Goal: Find specific page/section: Find specific page/section

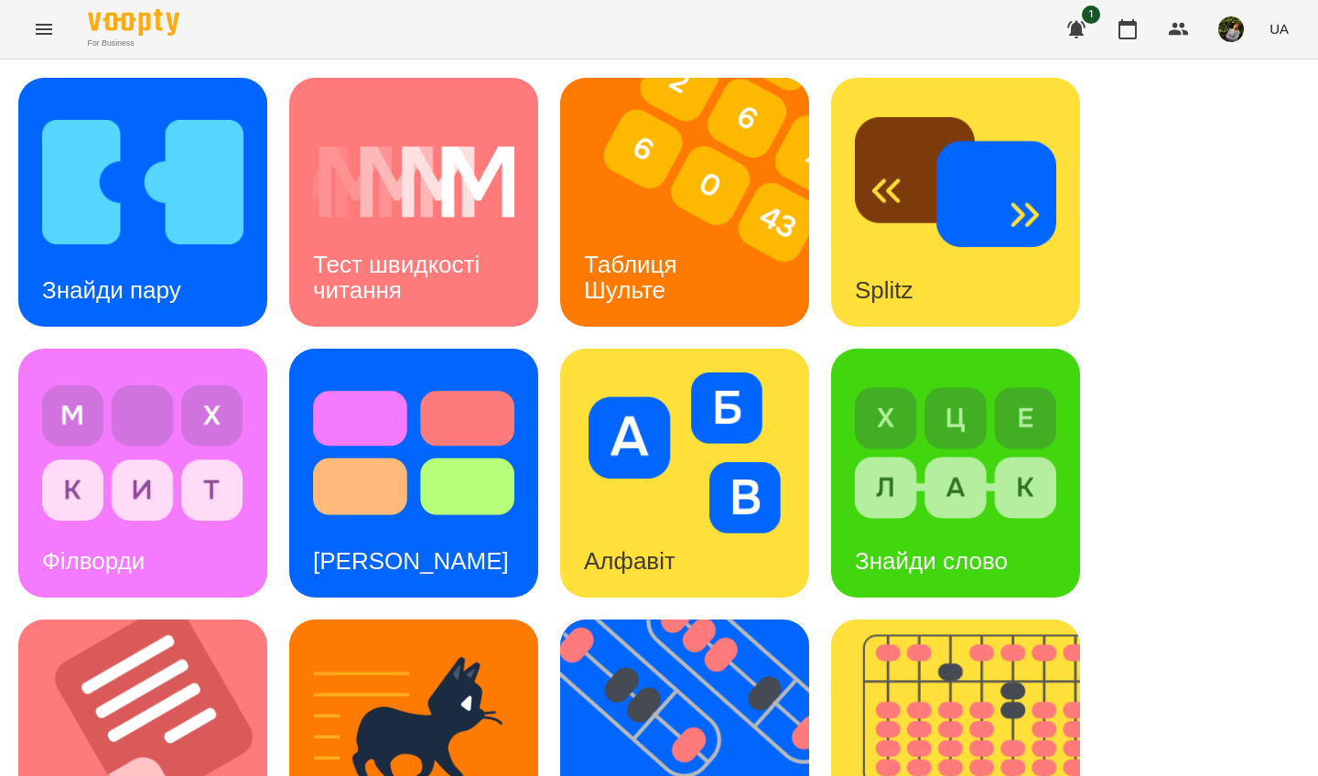
scroll to position [652, 0]
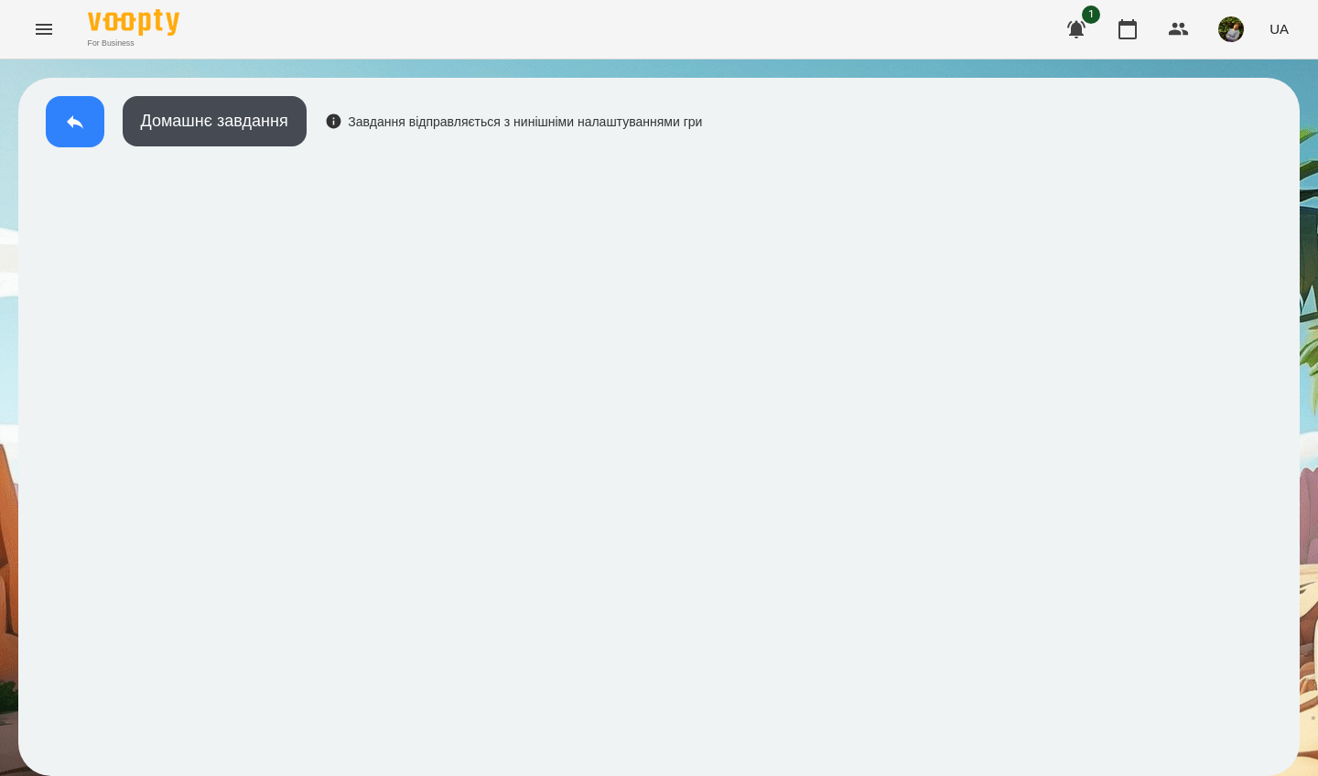
click at [70, 126] on icon at bounding box center [75, 122] width 22 height 22
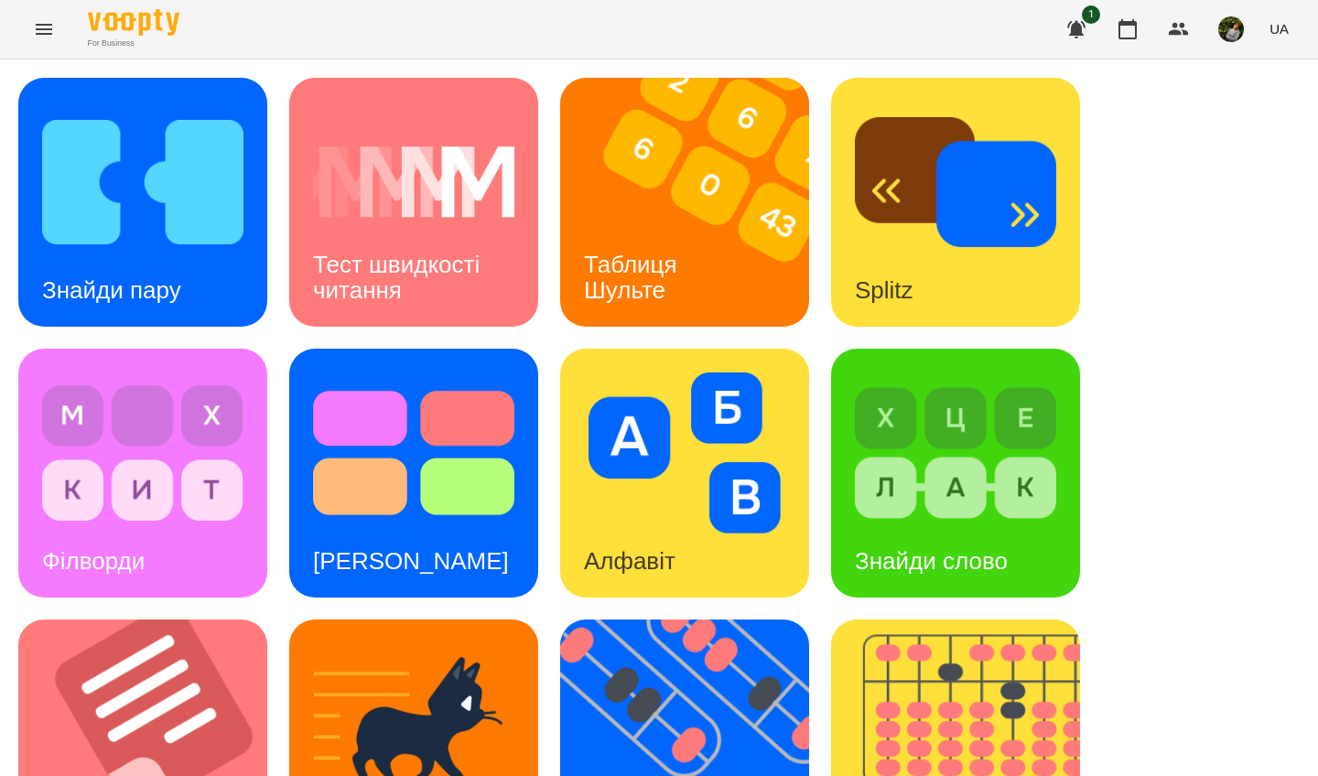
click at [68, 218] on img at bounding box center [142, 182] width 201 height 161
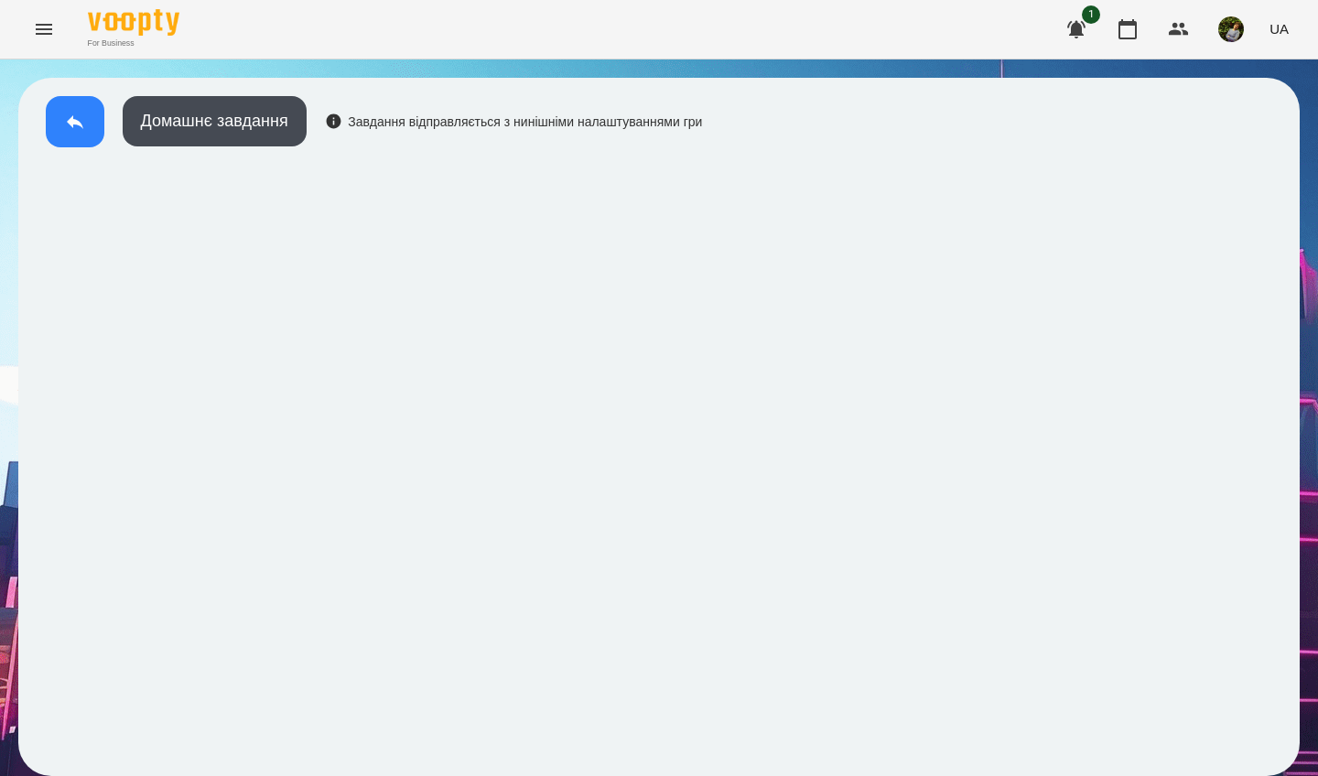
click at [69, 144] on button at bounding box center [75, 121] width 59 height 51
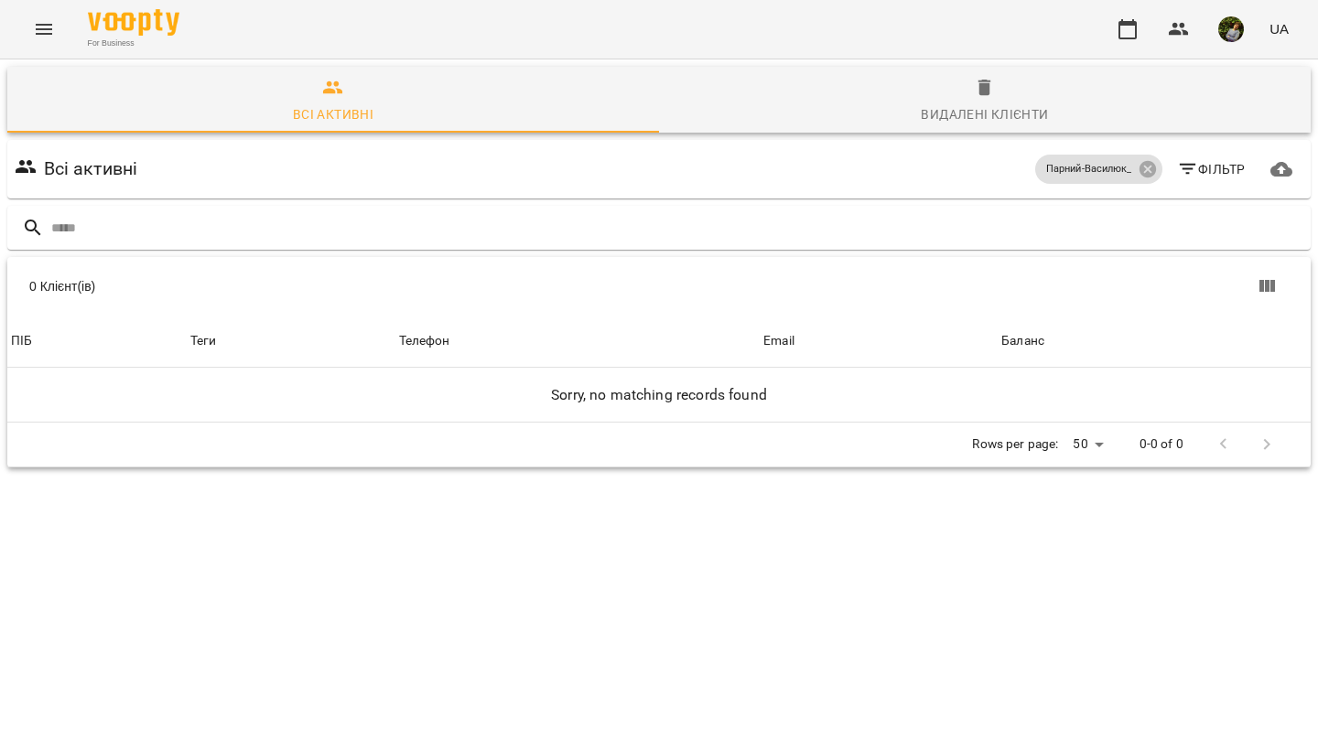
click at [38, 25] on icon "Menu" at bounding box center [44, 29] width 16 height 11
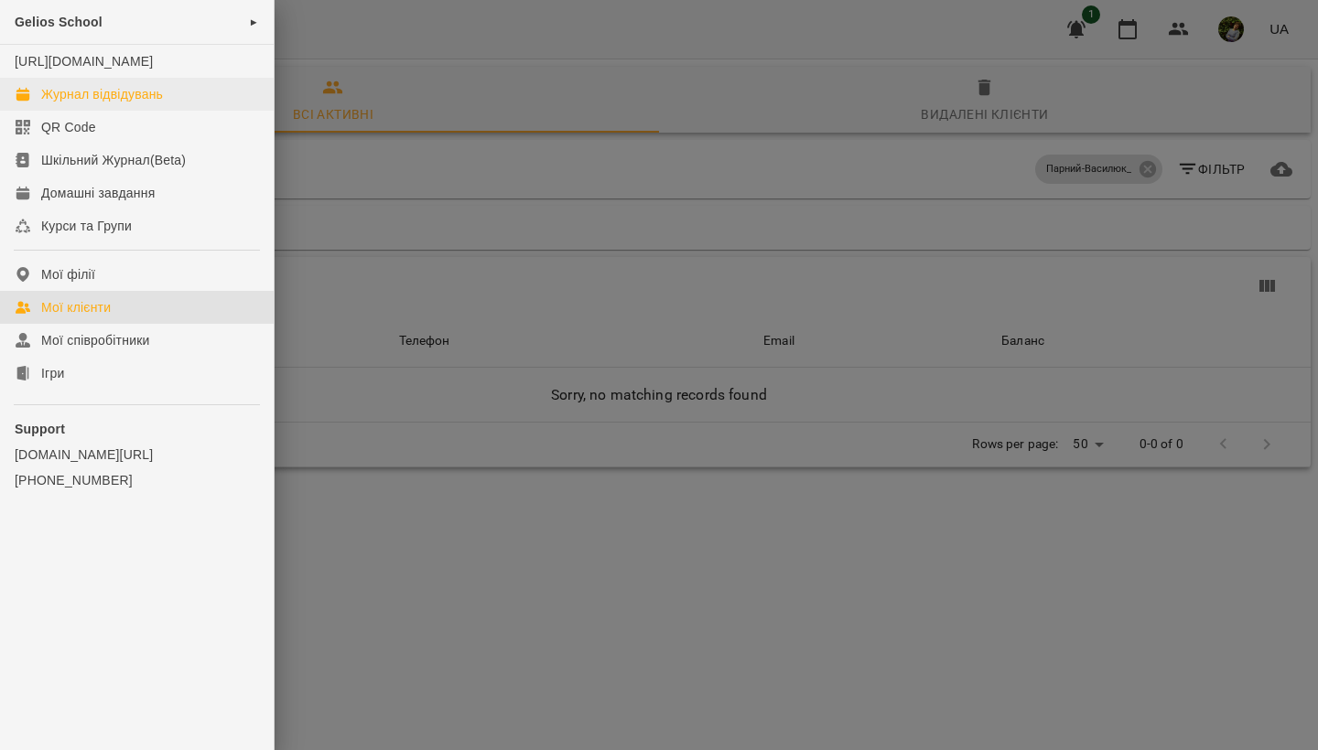
click at [64, 103] on div "Журнал відвідувань" at bounding box center [102, 94] width 122 height 18
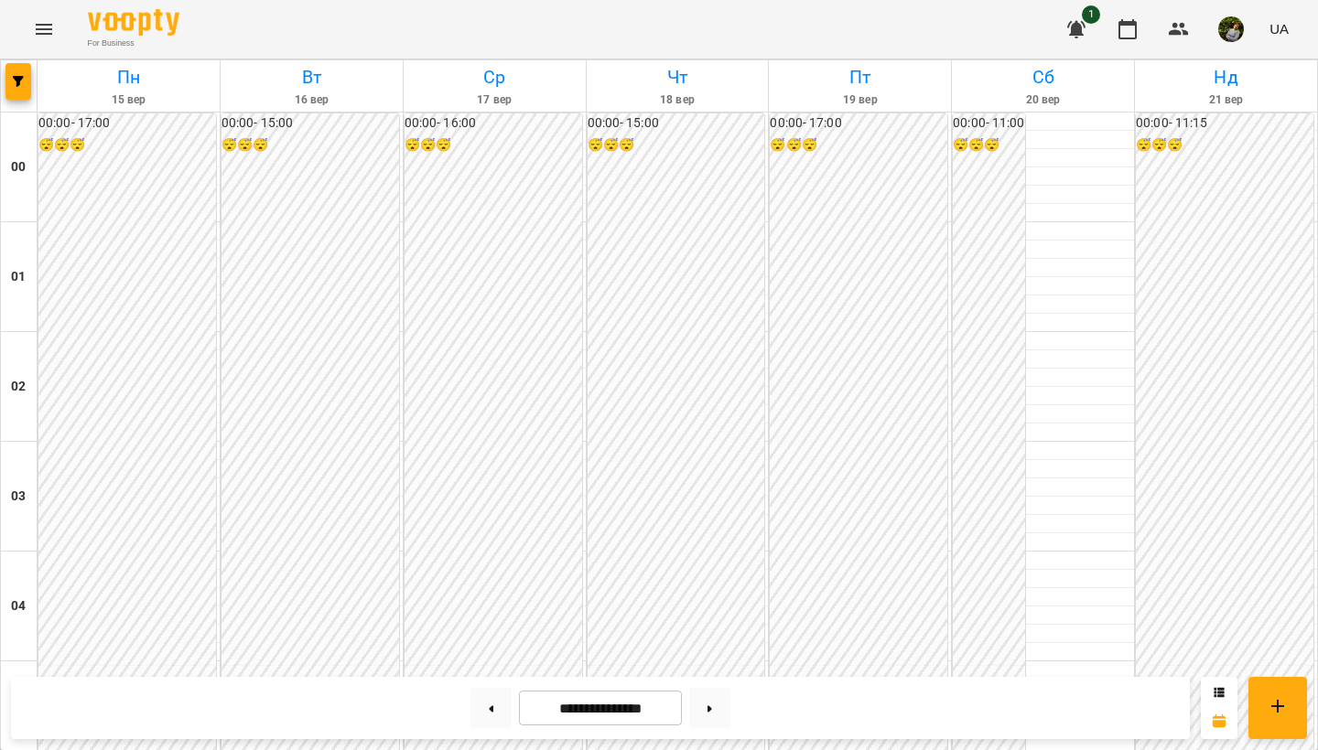
scroll to position [1935, 0]
click at [481, 713] on button at bounding box center [490, 708] width 41 height 40
type input "**********"
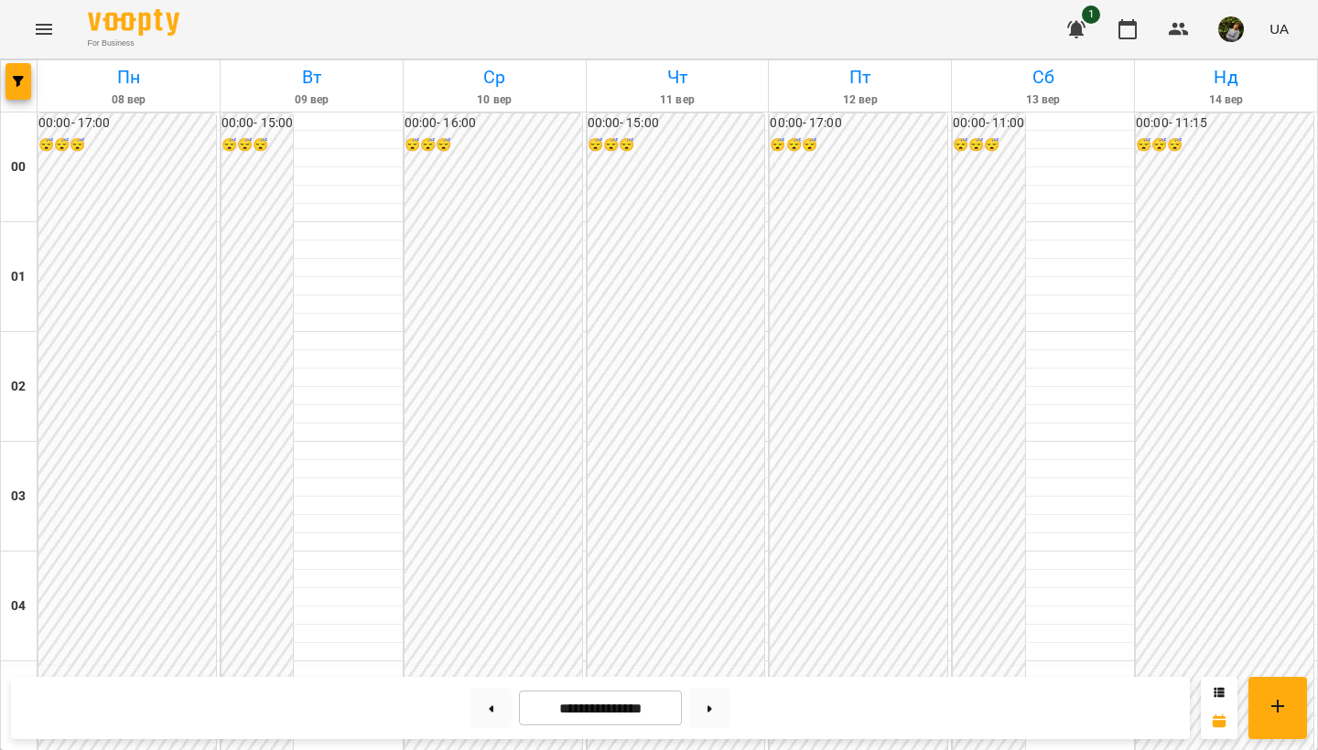
scroll to position [1641, 0]
